Goal: Navigation & Orientation: Go to known website

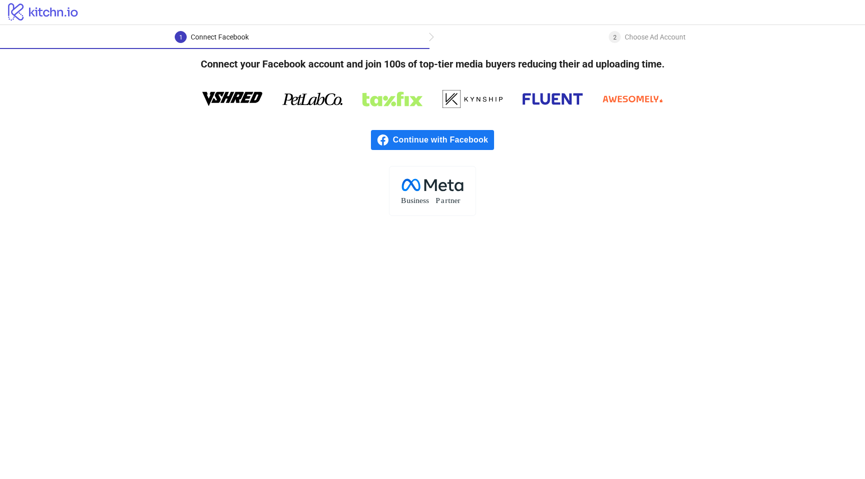
click at [69, 15] on icon at bounding box center [43, 12] width 70 height 18
click at [41, 13] on icon "logo/logo" at bounding box center [43, 12] width 87 height 20
